Goal: Transaction & Acquisition: Subscribe to service/newsletter

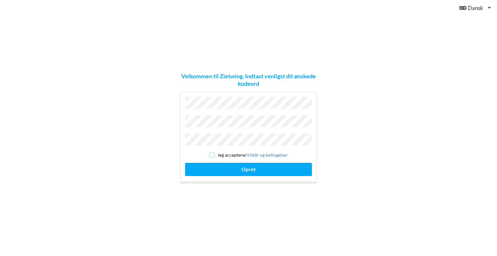
click at [210, 153] on input "checkbox" at bounding box center [212, 155] width 6 height 6
checkbox input "true"
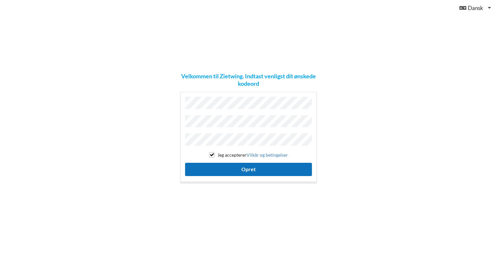
click at [226, 165] on button "Opret" at bounding box center [248, 169] width 127 height 13
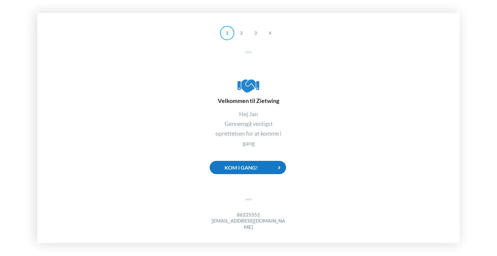
click at [276, 171] on icon at bounding box center [279, 167] width 13 height 13
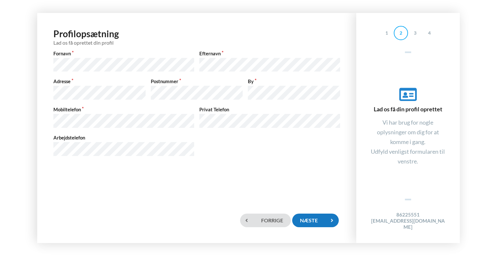
click at [323, 222] on div "Næste" at bounding box center [315, 220] width 47 height 13
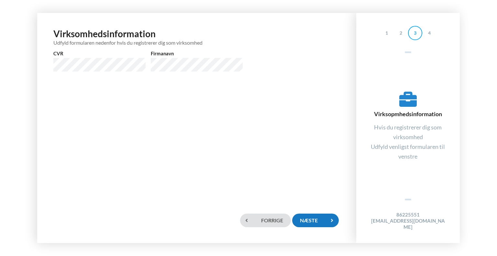
click at [312, 221] on div "Næste" at bounding box center [315, 220] width 47 height 13
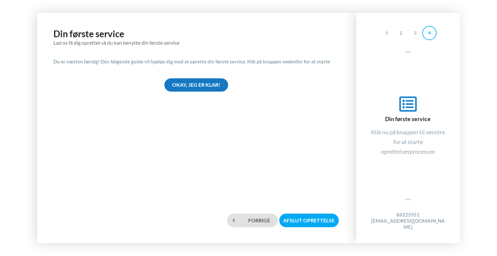
click at [206, 83] on div "Okay, jeg er klar!" at bounding box center [196, 84] width 64 height 13
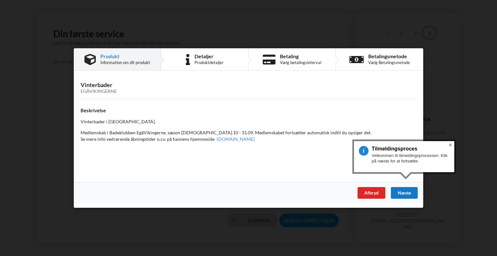
click at [405, 192] on div "Næste" at bounding box center [404, 193] width 27 height 12
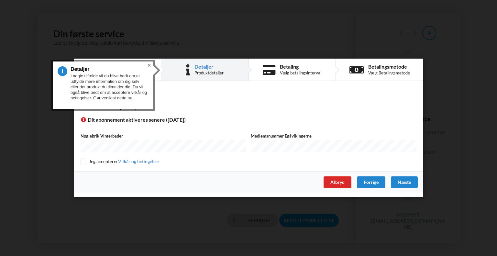
click at [149, 65] on button "Close" at bounding box center [149, 65] width 8 height 8
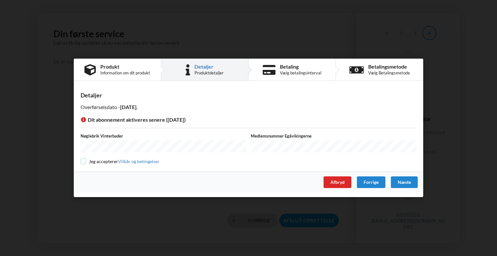
click at [81, 161] on input "checkbox" at bounding box center [84, 162] width 6 height 6
checkbox input "true"
click at [404, 181] on div "Næste" at bounding box center [404, 183] width 27 height 12
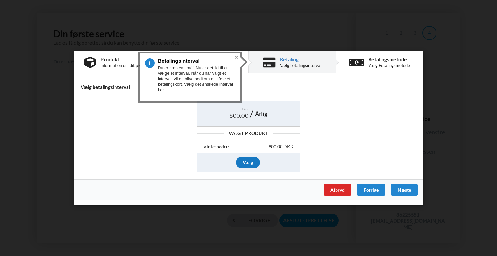
click at [253, 163] on div "Vælg" at bounding box center [248, 163] width 24 height 12
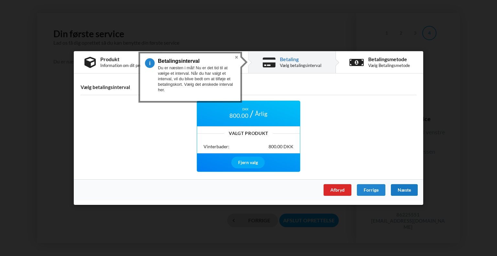
click at [400, 187] on div "Næste" at bounding box center [404, 190] width 27 height 12
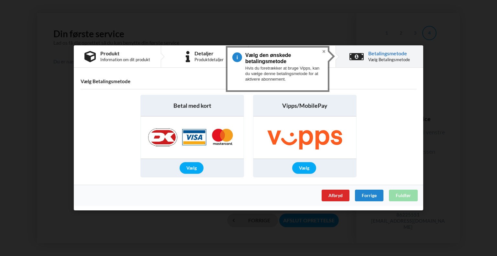
click at [190, 169] on div "Vælg" at bounding box center [192, 168] width 24 height 12
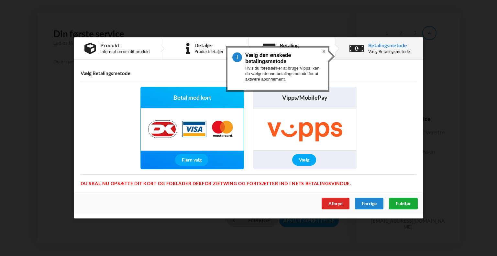
click at [401, 203] on span "Fuldfør" at bounding box center [403, 204] width 15 height 6
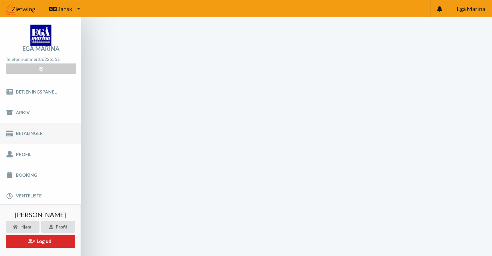
click at [24, 133] on link "Betalinger" at bounding box center [40, 133] width 81 height 21
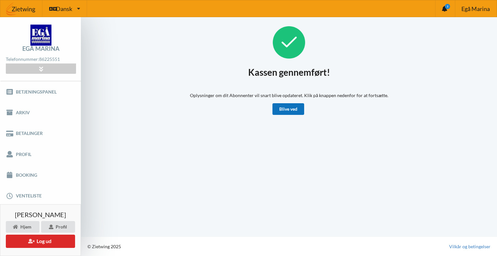
click at [289, 110] on link "Blive ved" at bounding box center [288, 109] width 32 height 12
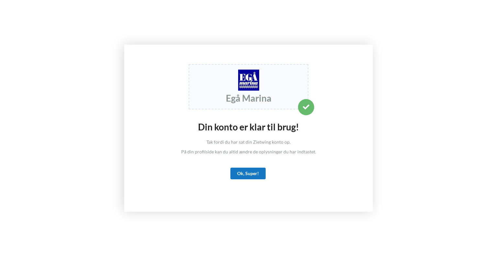
click at [255, 171] on div "Ok, Super!" at bounding box center [247, 174] width 35 height 12
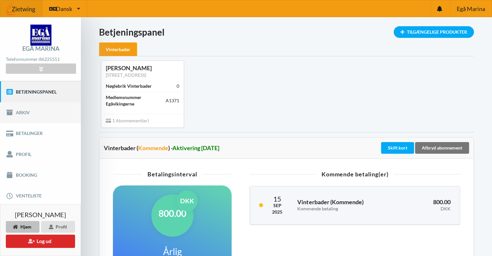
click at [28, 112] on link "Arkiv" at bounding box center [40, 112] width 81 height 21
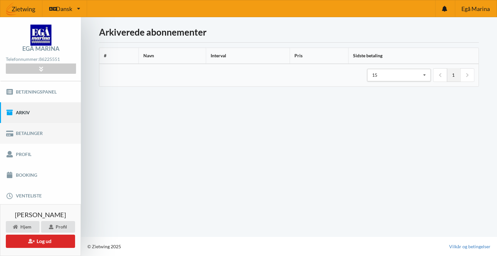
click at [29, 129] on link "Betalinger" at bounding box center [40, 133] width 81 height 21
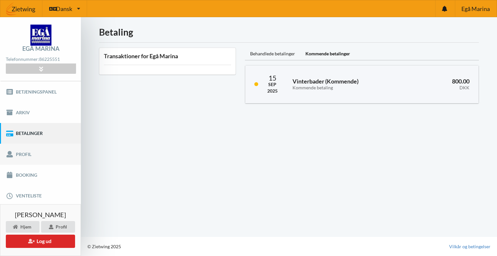
click at [22, 155] on link "Profil" at bounding box center [40, 154] width 81 height 21
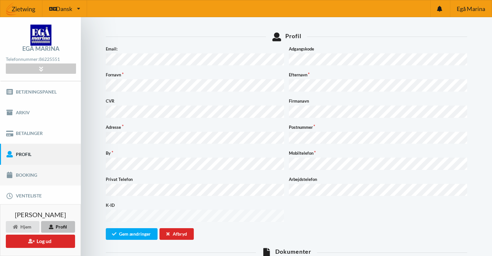
click at [34, 174] on link "Booking" at bounding box center [40, 175] width 81 height 21
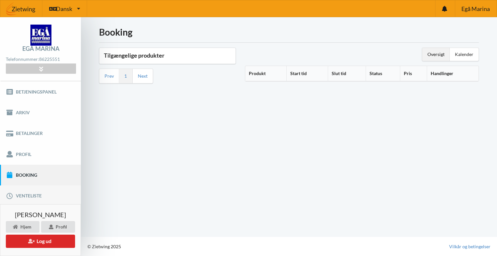
click at [32, 194] on link "Venteliste" at bounding box center [40, 195] width 81 height 21
